Goal: Navigation & Orientation: Find specific page/section

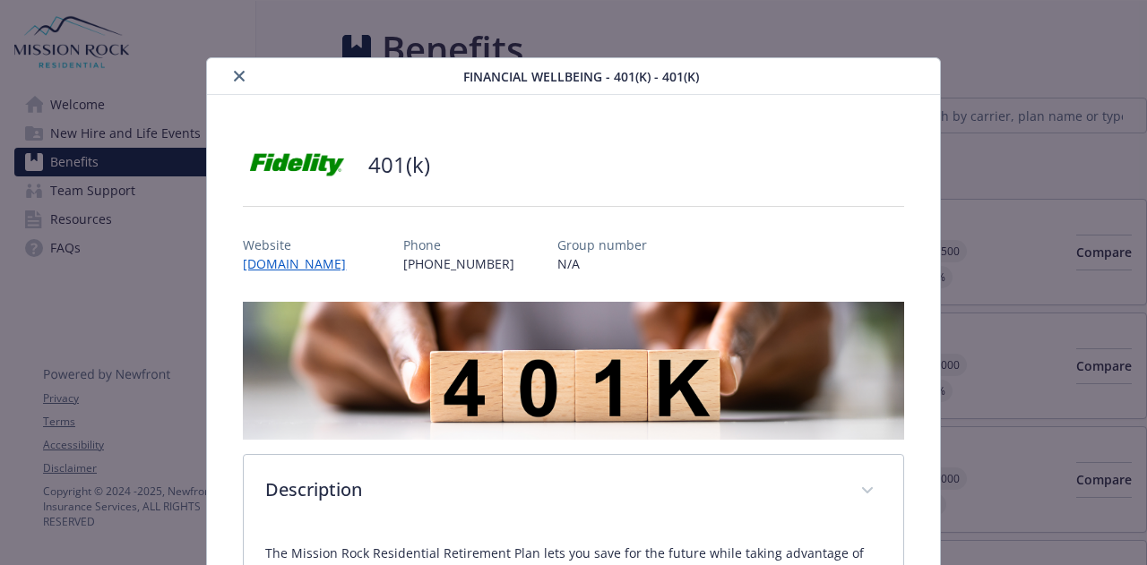
scroll to position [730, 0]
